Goal: Transaction & Acquisition: Purchase product/service

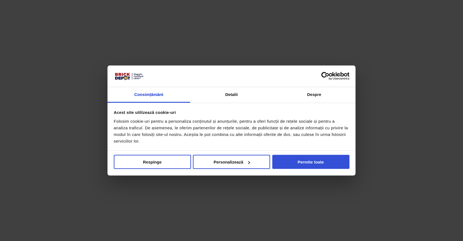
click at [299, 164] on button "Permite toate" at bounding box center [310, 162] width 77 height 14
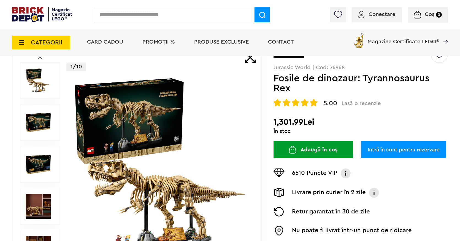
scroll to position [50, 0]
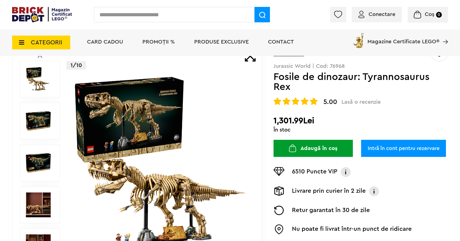
click at [178, 192] on img at bounding box center [161, 163] width 178 height 178
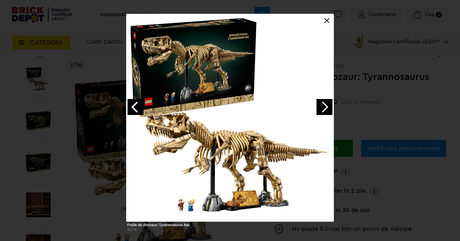
click at [320, 106] on link "Next image" at bounding box center [325, 107] width 16 height 16
click at [321, 106] on link "Next image" at bounding box center [325, 107] width 16 height 16
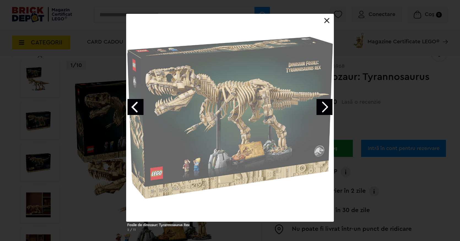
click at [382, 112] on div "Fosile de dinozaur: Tyrannosaurus Rex 2 / 11" at bounding box center [230, 125] width 460 height 222
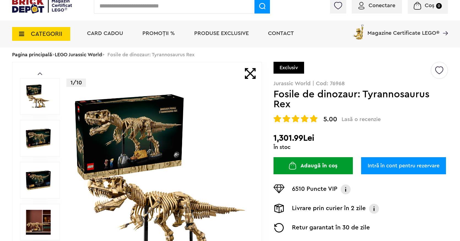
scroll to position [15, 0]
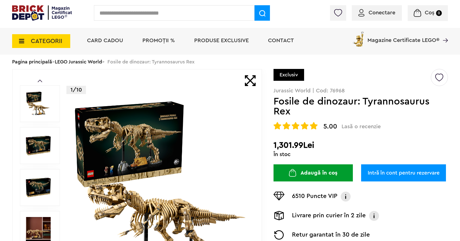
click at [288, 75] on div "Exclusiv" at bounding box center [289, 75] width 31 height 12
click at [371, 79] on div "Exclusiv" at bounding box center [361, 78] width 175 height 19
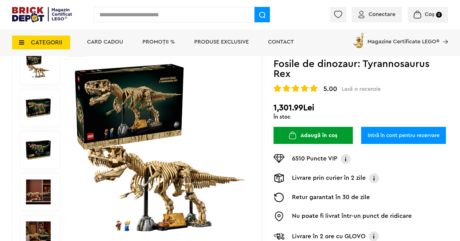
scroll to position [63, 0]
